Goal: Task Accomplishment & Management: Complete application form

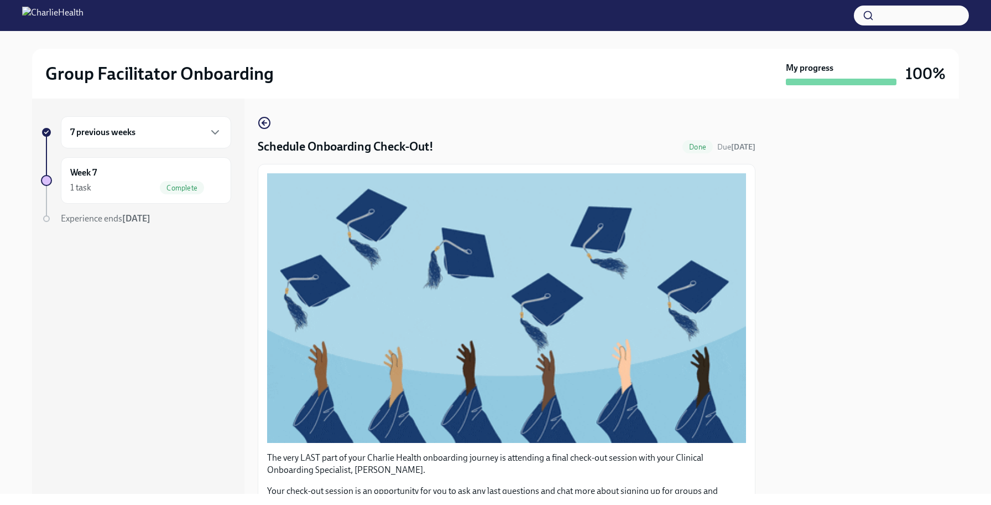
click at [97, 133] on h6 "7 previous weeks" at bounding box center [102, 132] width 65 height 12
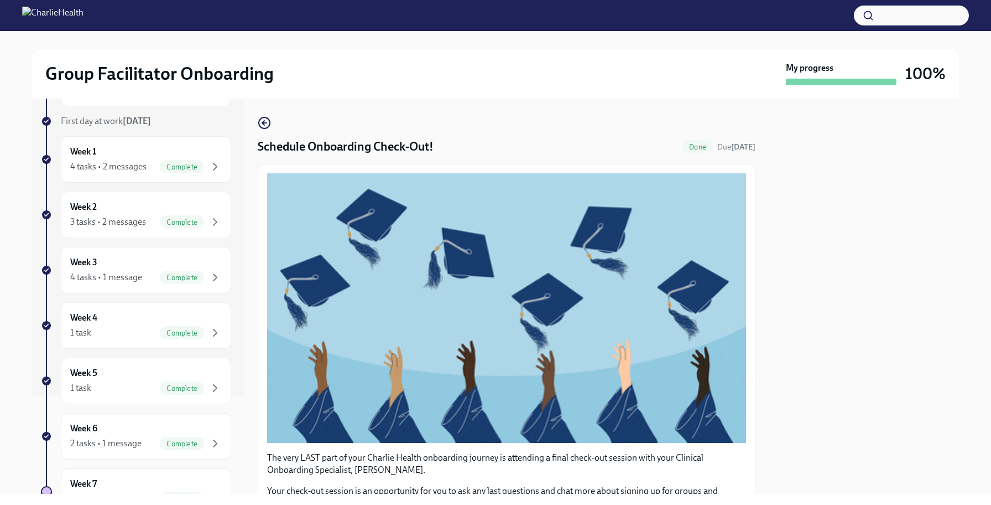
scroll to position [103, 0]
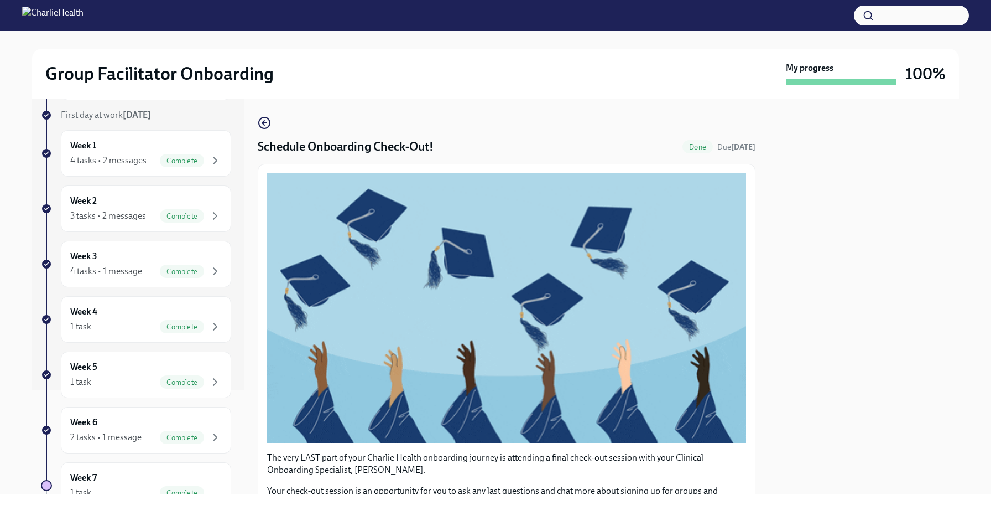
click at [116, 353] on div "7 previous weeks Week -1 1 task • 1 message Complete First day at work [DATE] W…" at bounding box center [136, 293] width 190 height 561
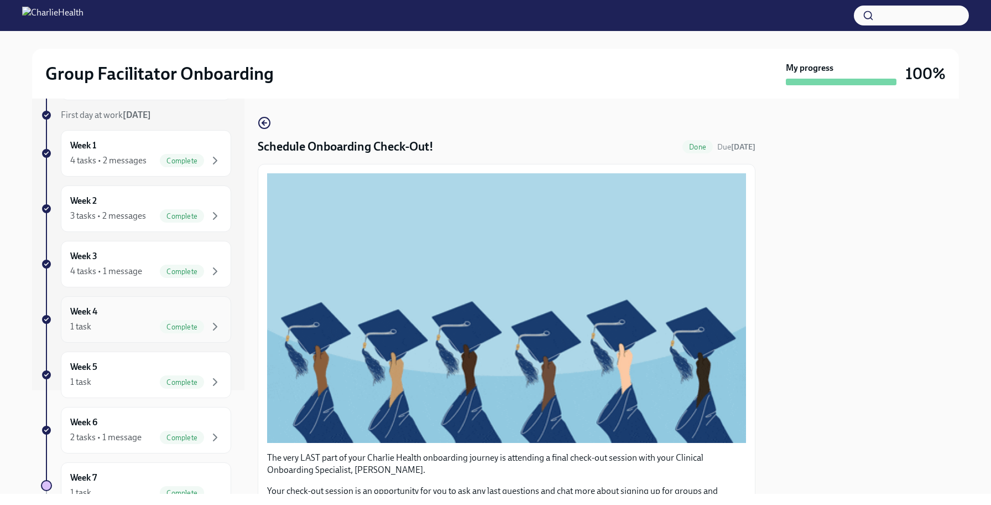
click at [115, 341] on div "Week 4 1 task Complete" at bounding box center [146, 319] width 170 height 46
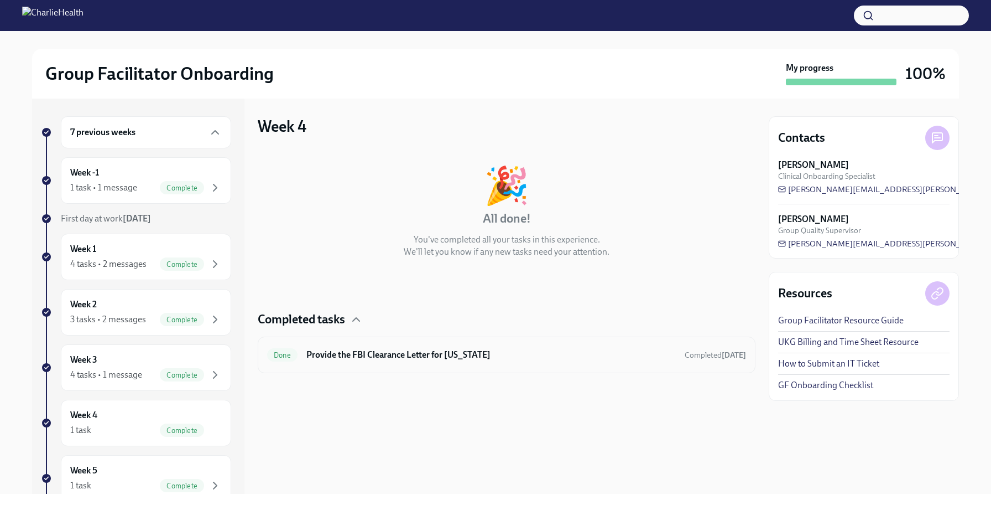
click at [339, 352] on h6 "Provide the FBI Clearance Letter for [US_STATE]" at bounding box center [491, 355] width 370 height 12
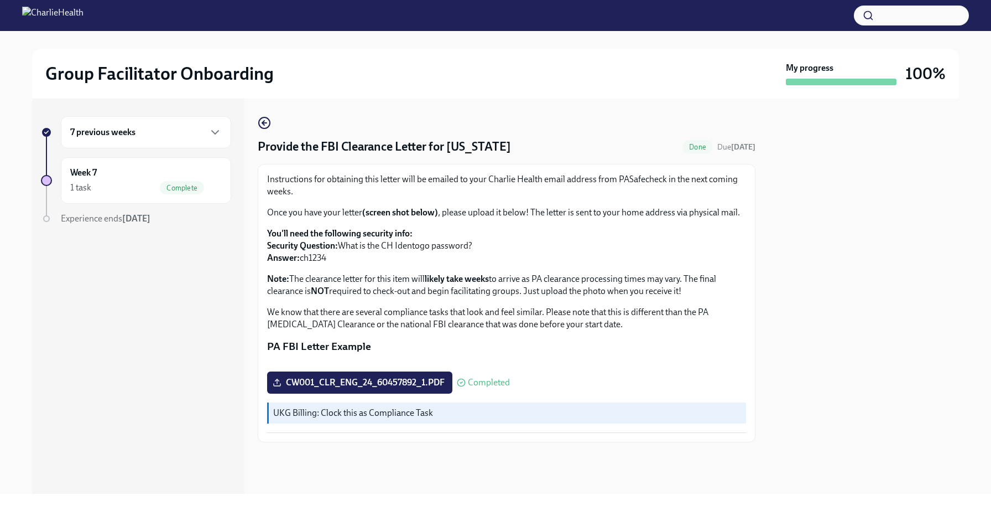
scroll to position [28, 0]
click at [315, 234] on p "You'll need the following security info: Security Question: What is the CH Iden…" at bounding box center [506, 245] width 479 height 37
copy p "ch1234"
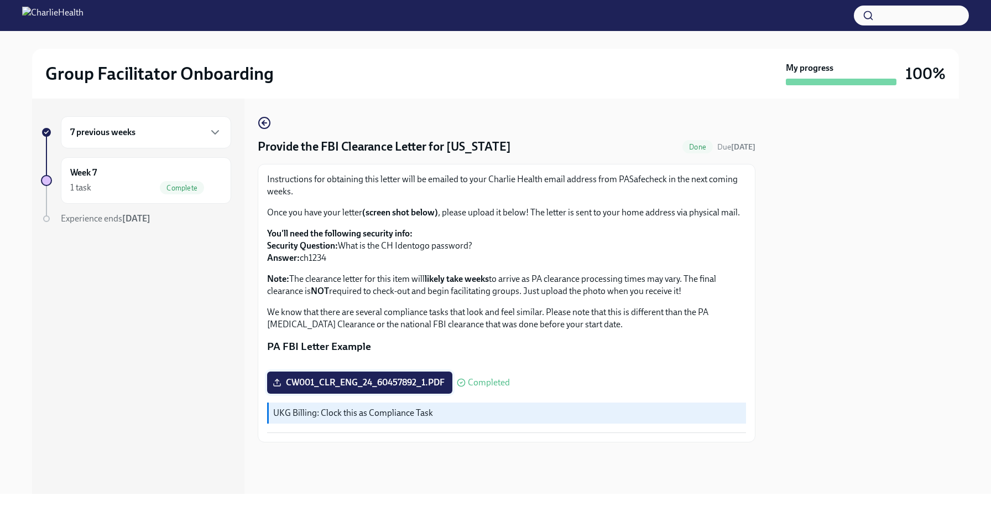
click at [415, 393] on label "CW001_CLR_ENG_24_60457892_1.PDF" at bounding box center [359, 382] width 185 height 22
click at [0, 0] on input "CW001_CLR_ENG_24_60457892_1.PDF" at bounding box center [0, 0] width 0 height 0
click at [393, 388] on span "CW001_CLR_ENG_24_60457892_1.PDF" at bounding box center [360, 382] width 170 height 11
click at [0, 0] on input "CW001_CLR_ENG_24_60457892_1.PDF" at bounding box center [0, 0] width 0 height 0
